Goal: Information Seeking & Learning: Learn about a topic

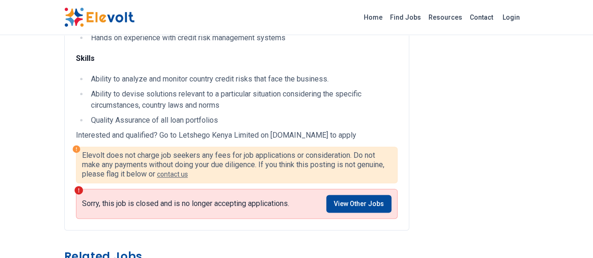
scroll to position [516, 0]
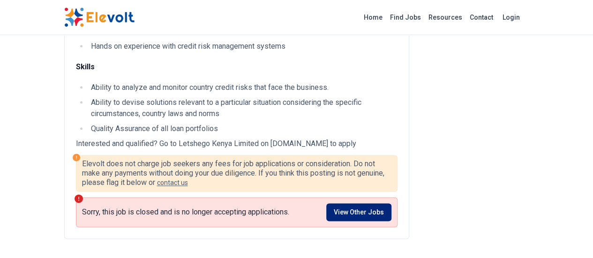
click at [379, 203] on link "View Other Jobs" at bounding box center [358, 212] width 65 height 18
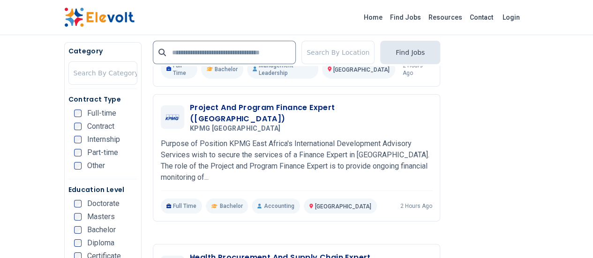
scroll to position [1735, 0]
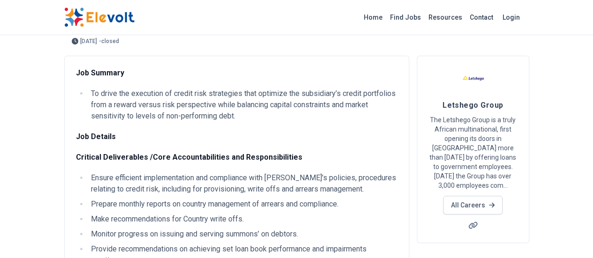
scroll to position [47, 0]
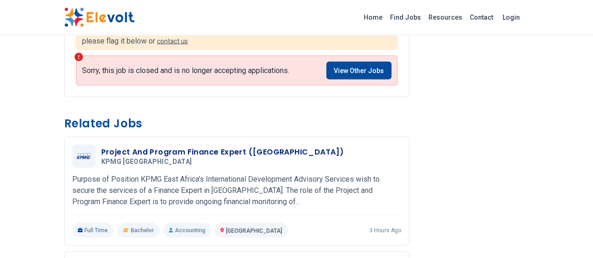
scroll to position [750, 0]
